Goal: Information Seeking & Learning: Learn about a topic

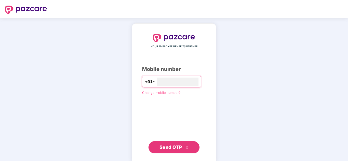
type input "**********"
click at [173, 147] on span "Send OTP" at bounding box center [170, 147] width 23 height 5
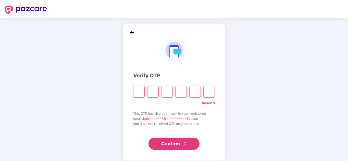
type input "*"
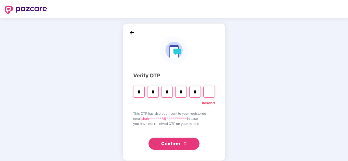
type input "*"
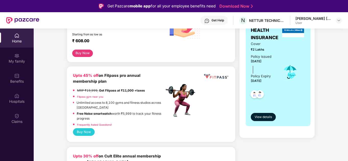
scroll to position [101, 0]
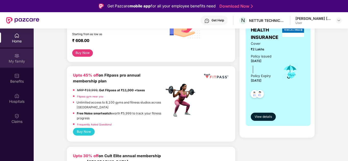
click at [22, 64] on div "My family" at bounding box center [17, 58] width 34 height 19
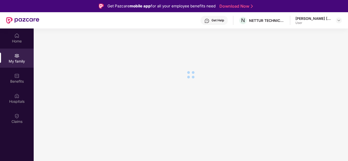
scroll to position [0, 0]
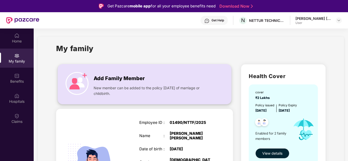
click at [115, 70] on div "Add Family Member New member can be added to the policy [DATE] of marriage or c…" at bounding box center [144, 84] width 173 height 29
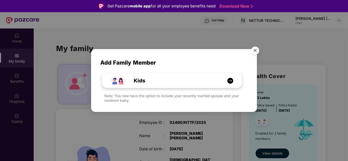
click at [232, 82] on img at bounding box center [230, 81] width 6 height 6
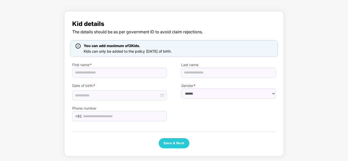
scroll to position [23, 0]
click at [149, 73] on input "text" at bounding box center [119, 73] width 95 height 10
click at [161, 97] on div at bounding box center [119, 96] width 89 height 6
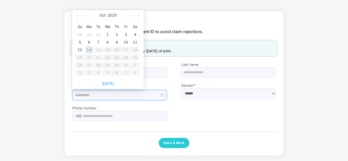
type input "**********"
click at [79, 15] on button "button" at bounding box center [77, 15] width 6 height 10
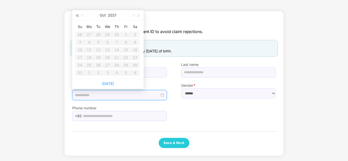
click at [79, 15] on button "button" at bounding box center [77, 15] width 6 height 10
click at [97, 34] on table "Su Mo Tu We Th Fr Sa 1 2 3 4 5 6 7 8 9 10 11 12 13 14 15 16 17 18 19 20 21 22 2…" at bounding box center [107, 50] width 64 height 54
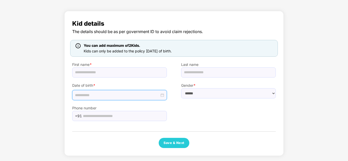
scroll to position [0, 0]
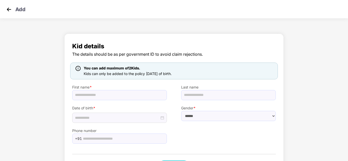
click at [7, 9] on img at bounding box center [9, 10] width 8 height 8
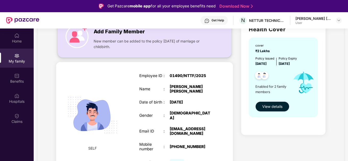
scroll to position [47, 0]
click at [3, 83] on div "Benefits" at bounding box center [17, 81] width 34 height 5
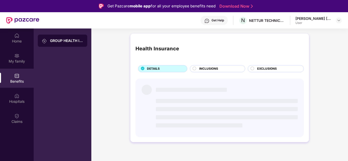
scroll to position [0, 0]
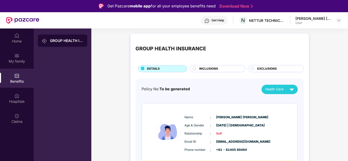
click at [101, 89] on div "GROUP HEALTH INSURANCE DETAILS INCLUSIONS EXCLUSIONS Policy No: To be generated…" at bounding box center [219, 159] width 257 height 256
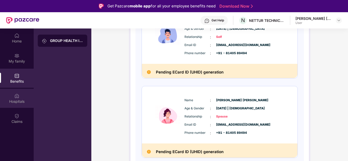
click at [15, 100] on div "Hospitals" at bounding box center [17, 101] width 34 height 5
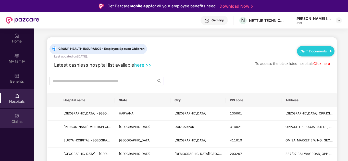
click at [0, 121] on div "Claims" at bounding box center [17, 121] width 34 height 5
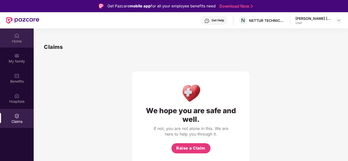
click at [3, 39] on div "Home" at bounding box center [17, 41] width 34 height 5
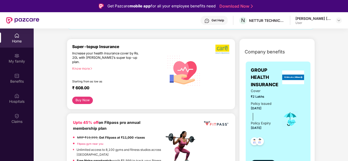
scroll to position [54, 0]
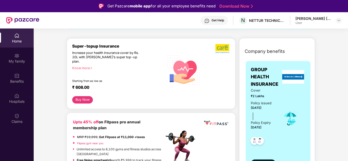
click at [273, 114] on div "Policy issued [DATE] Policy Expiry [DATE]" at bounding box center [263, 116] width 24 height 30
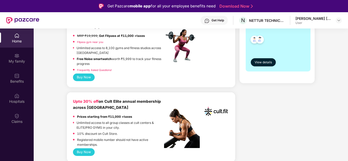
scroll to position [155, 0]
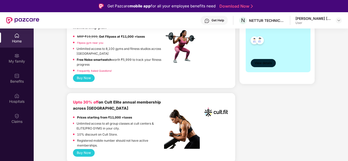
click at [269, 65] on span "View details" at bounding box center [263, 63] width 17 height 5
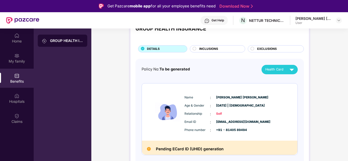
scroll to position [20, 0]
click at [203, 50] on span "INCLUSIONS" at bounding box center [208, 48] width 19 height 5
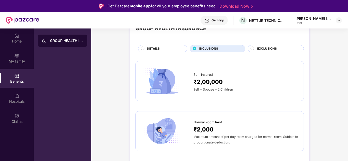
click at [274, 50] on span "EXCLUSIONS" at bounding box center [267, 48] width 20 height 5
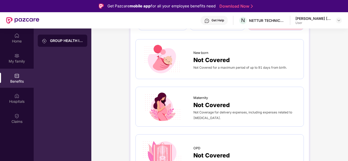
scroll to position [43, 0]
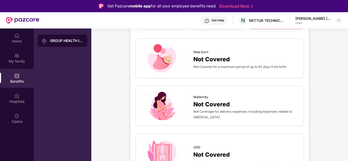
click at [210, 102] on span "Not Covered" at bounding box center [211, 104] width 36 height 9
click at [244, 100] on div "Not Covered" at bounding box center [245, 104] width 105 height 9
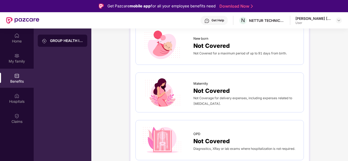
scroll to position [0, 0]
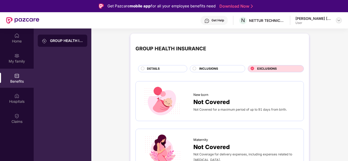
click at [338, 21] on img at bounding box center [339, 20] width 4 height 4
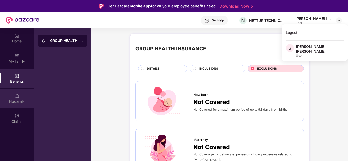
click at [18, 92] on div "Hospitals" at bounding box center [17, 98] width 34 height 19
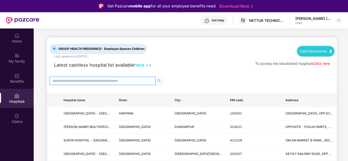
click at [118, 79] on input "text" at bounding box center [101, 81] width 96 height 6
click at [314, 56] on div "Claim Documents" at bounding box center [316, 51] width 38 height 10
click at [328, 51] on link "Claim Documents" at bounding box center [316, 51] width 32 height 4
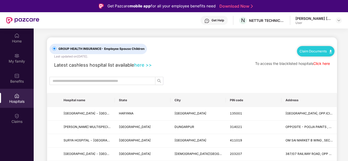
click at [142, 63] on link "here >>" at bounding box center [143, 65] width 18 height 6
click at [134, 81] on input "text" at bounding box center [101, 81] width 96 height 6
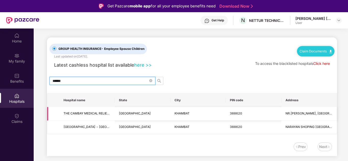
type input "******"
click at [97, 118] on td "THE CAMBAY MEDICAL RELIEF SOCIETY CARDIAC CARE CENTRE - KHAMBHAT" at bounding box center [86, 114] width 55 height 14
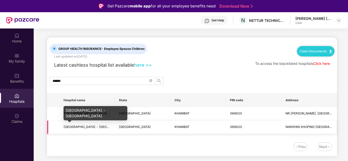
click at [107, 127] on span "[GEOGRAPHIC_DATA] - [GEOGRAPHIC_DATA]" at bounding box center [97, 127] width 67 height 4
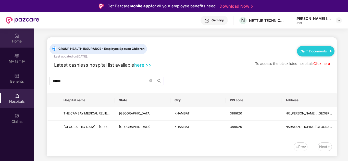
click at [8, 36] on div "Home" at bounding box center [17, 38] width 34 height 19
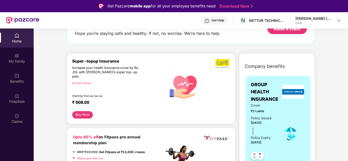
scroll to position [34, 0]
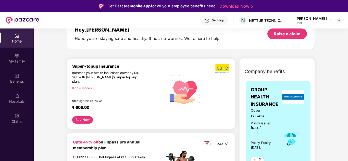
click at [78, 86] on div "Know more" at bounding box center [116, 88] width 89 height 4
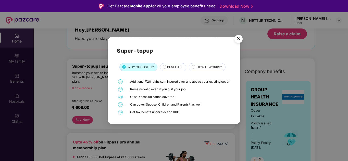
click at [167, 68] on div "BENEFITS" at bounding box center [173, 67] width 26 height 8
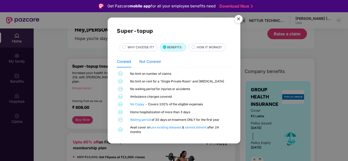
click at [146, 61] on div "Not Covered" at bounding box center [149, 62] width 21 height 6
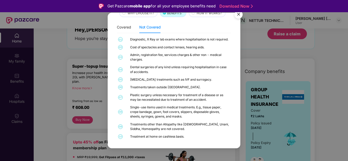
scroll to position [0, 0]
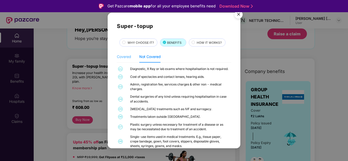
click at [125, 53] on div "Covered" at bounding box center [124, 57] width 14 height 12
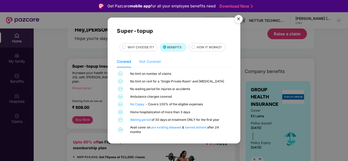
click at [147, 58] on div "Not Covered" at bounding box center [149, 62] width 21 height 12
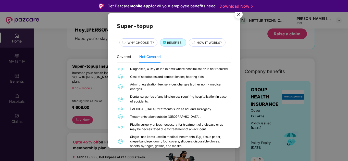
click at [137, 46] on div "WHY CHOOSE IT?" at bounding box center [138, 43] width 38 height 8
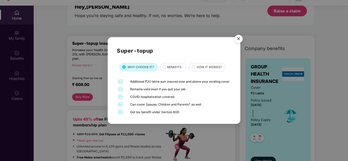
scroll to position [24, 0]
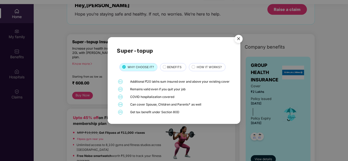
click at [167, 65] on span "BENEFITS" at bounding box center [174, 67] width 15 height 5
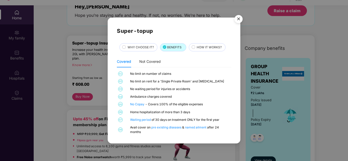
scroll to position [23, 0]
click at [198, 48] on span "HOW IT WORKS?" at bounding box center [209, 47] width 25 height 5
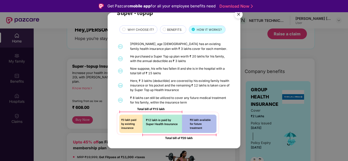
scroll to position [0, 0]
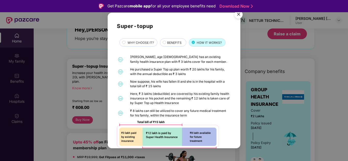
click at [238, 15] on img "Close" at bounding box center [238, 15] width 14 height 14
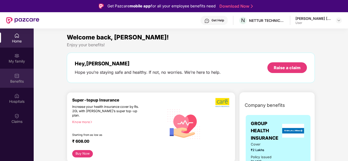
click at [5, 80] on div "Benefits" at bounding box center [17, 81] width 34 height 5
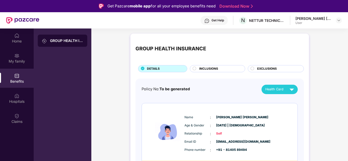
click at [70, 43] on div "GROUP HEALTH INSURANCE" at bounding box center [62, 41] width 49 height 12
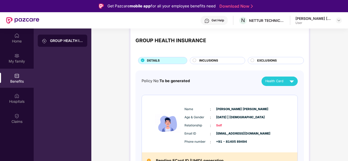
scroll to position [6, 0]
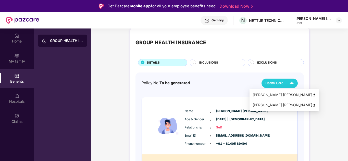
click at [287, 82] on div "Health Card" at bounding box center [280, 83] width 31 height 9
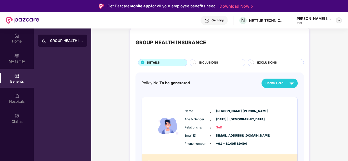
click at [336, 20] on div at bounding box center [339, 20] width 6 height 6
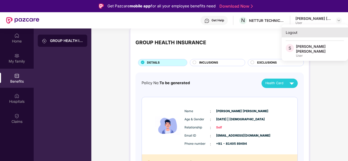
click at [296, 30] on div "Logout" at bounding box center [315, 33] width 66 height 10
